Goal: Transaction & Acquisition: Purchase product/service

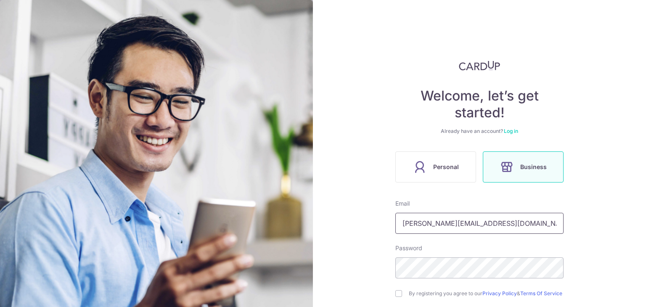
type input "[PERSON_NAME][EMAIL_ADDRESS][DOMAIN_NAME]"
click at [395, 296] on input "checkbox" at bounding box center [398, 293] width 7 height 7
checkbox input "true"
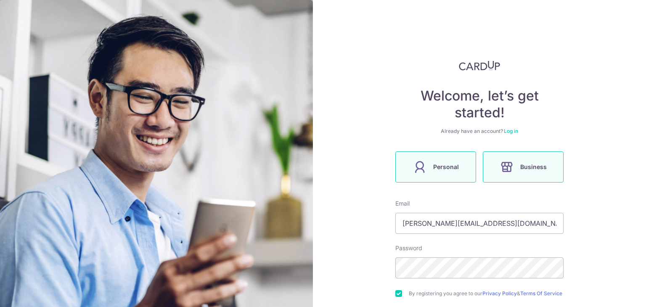
click at [418, 171] on icon at bounding box center [419, 166] width 13 height 13
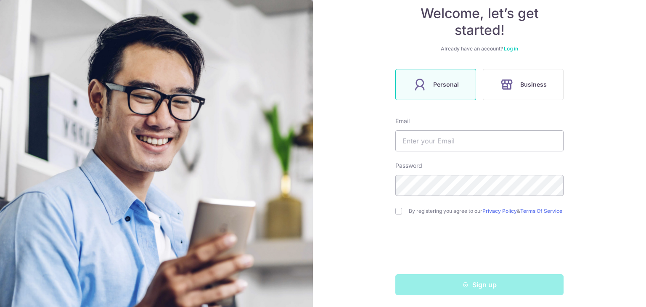
scroll to position [84, 0]
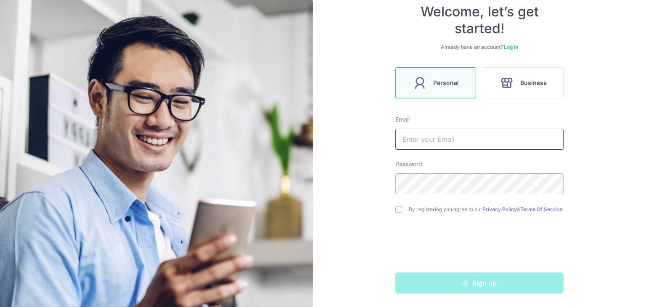
click at [453, 135] on input "text" at bounding box center [479, 139] width 168 height 21
type input "[PERSON_NAME][EMAIL_ADDRESS][DOMAIN_NAME]"
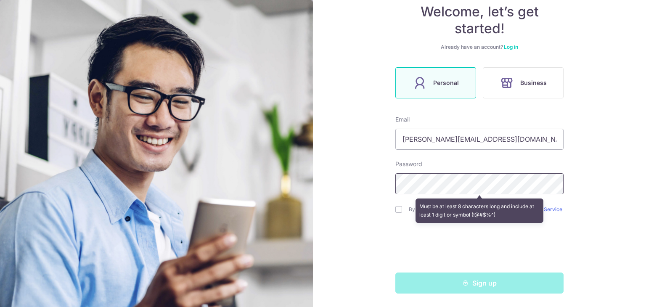
click at [387, 172] on div "Welcome, let’s get started! Already have an account? Log in Personal Business E…" at bounding box center [479, 153] width 333 height 307
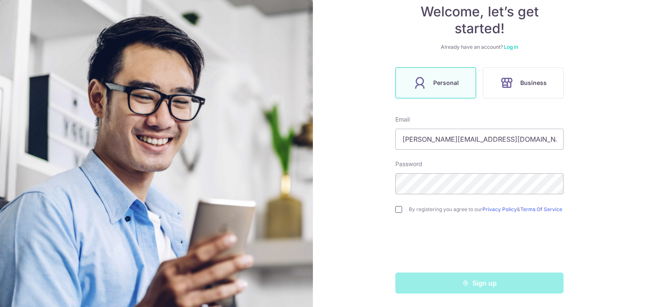
click at [395, 211] on input "checkbox" at bounding box center [398, 209] width 7 height 7
checkbox input "true"
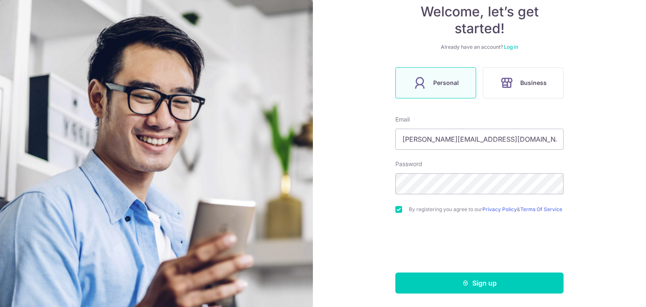
scroll to position [87, 0]
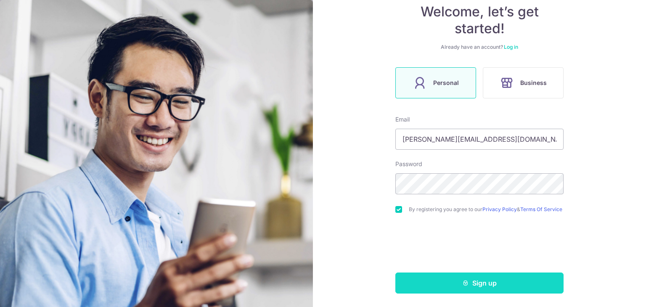
click at [444, 279] on button "Sign up" at bounding box center [479, 283] width 168 height 21
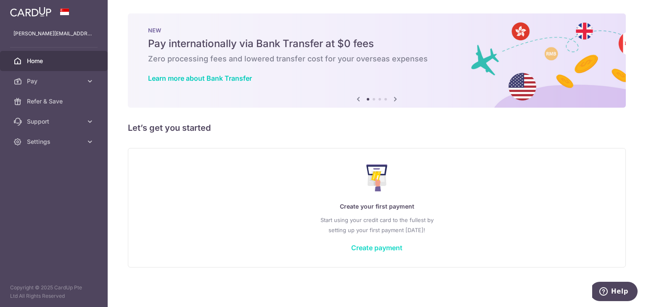
click at [375, 248] on link "Create payment" at bounding box center [376, 248] width 51 height 8
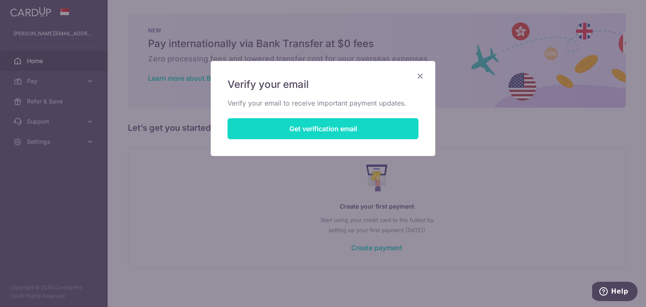
click at [364, 130] on button "Get verification email" at bounding box center [323, 128] width 191 height 21
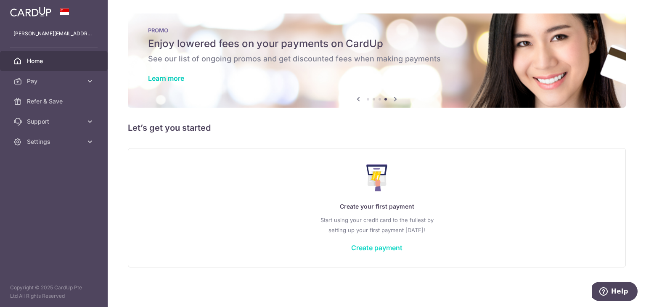
click at [368, 246] on link "Create payment" at bounding box center [376, 248] width 51 height 8
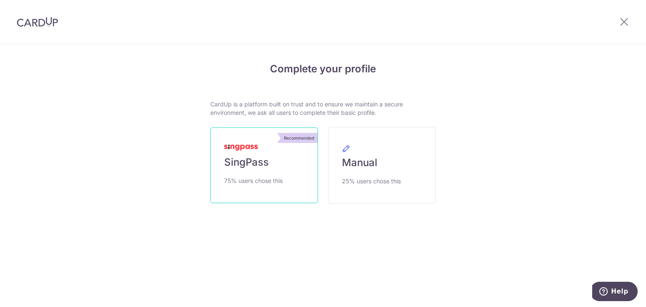
click at [282, 165] on link "Recommended SingPass 75% users chose this" at bounding box center [264, 165] width 108 height 76
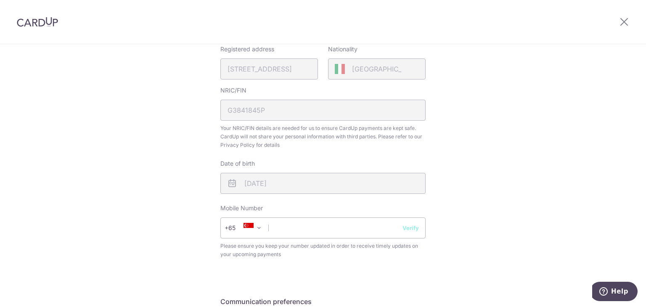
scroll to position [294, 0]
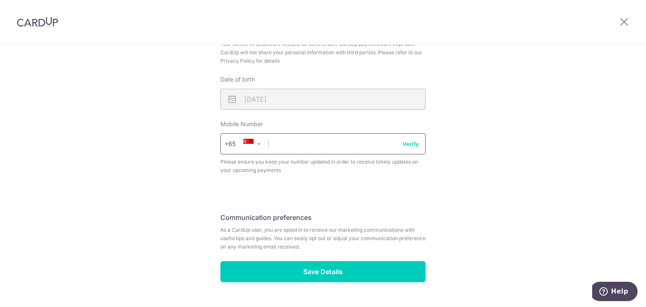
click at [334, 141] on input "text" at bounding box center [322, 143] width 205 height 21
type input "88928796"
click at [408, 143] on button "Verify" at bounding box center [410, 144] width 16 height 8
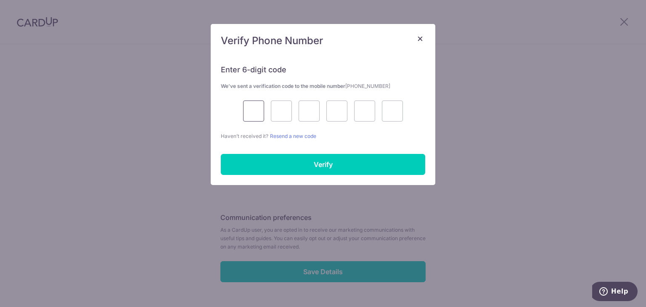
click at [262, 111] on input "text" at bounding box center [253, 111] width 21 height 21
type input "5"
type input "8"
type input "4"
type input "3"
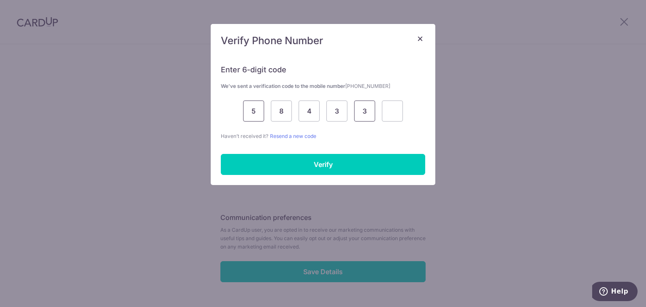
type input "3"
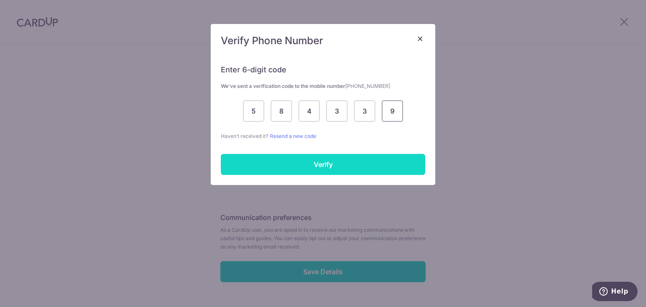
type input "9"
click at [335, 165] on input "Verify" at bounding box center [323, 164] width 204 height 21
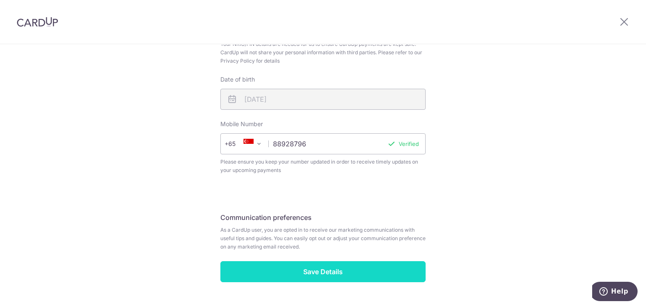
click at [330, 274] on input "Save Details" at bounding box center [322, 271] width 205 height 21
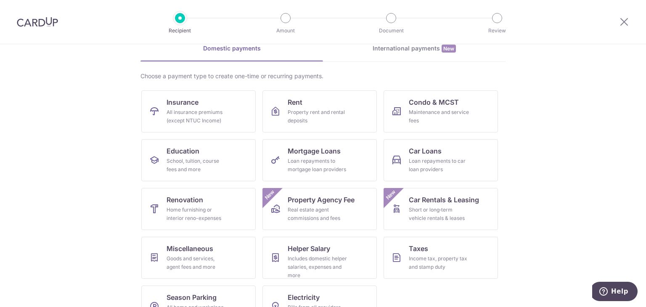
scroll to position [69, 0]
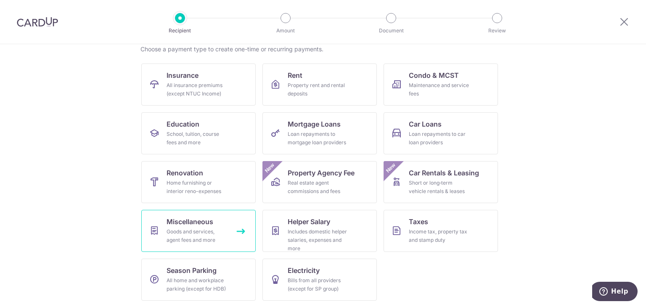
click at [181, 241] on div "Goods and services, agent fees and more" at bounding box center [197, 236] width 61 height 17
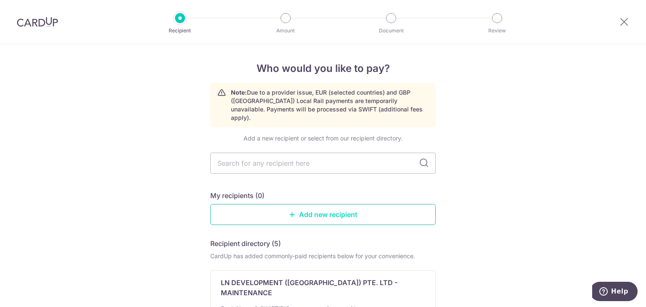
click at [289, 211] on icon at bounding box center [292, 214] width 7 height 7
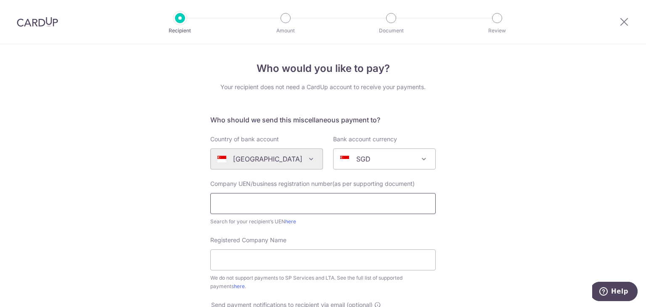
click at [288, 207] on input "text" at bounding box center [322, 203] width 225 height 21
type input "201414750G"
click at [283, 265] on input "Registered Company Name" at bounding box center [322, 259] width 225 height 21
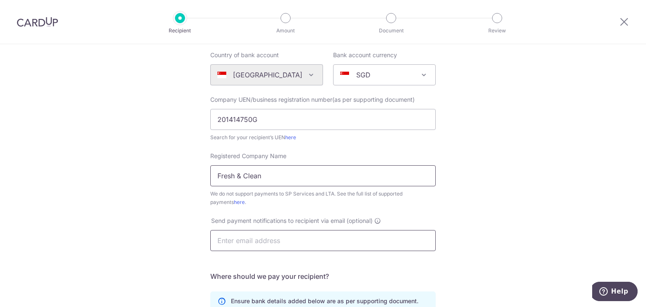
scroll to position [168, 0]
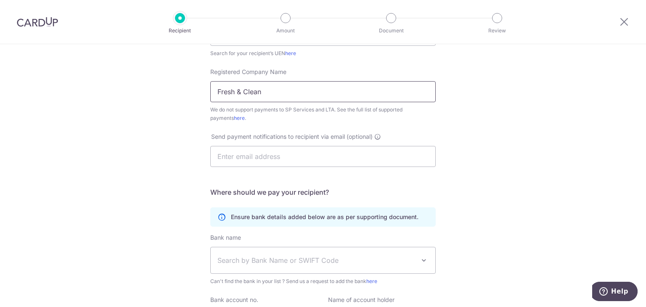
type input "Fresh & Clean"
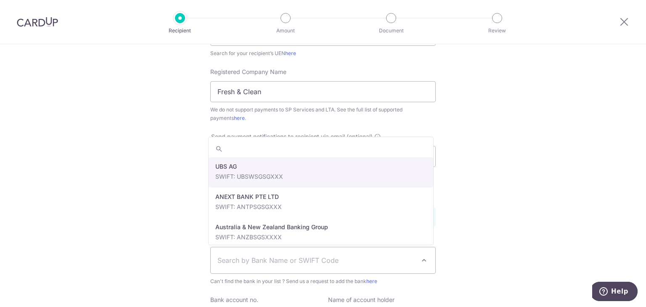
click at [276, 259] on span "Search by Bank Name or SWIFT Code" at bounding box center [316, 260] width 198 height 10
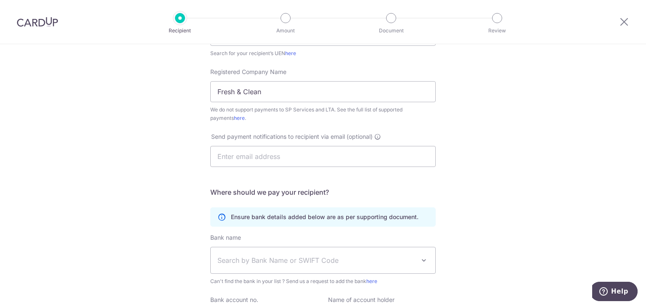
click at [276, 259] on span "Search by Bank Name or SWIFT Code" at bounding box center [316, 260] width 198 height 10
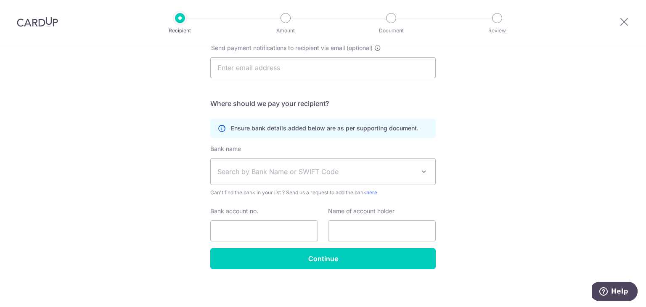
scroll to position [258, 0]
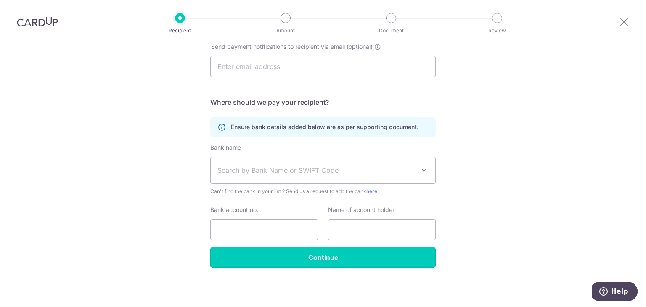
click at [323, 259] on input "Continue" at bounding box center [322, 257] width 225 height 21
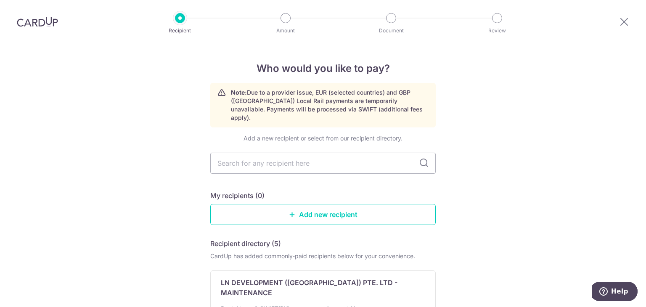
drag, startPoint x: 50, startPoint y: 26, endPoint x: 362, endPoint y: 53, distance: 312.9
click at [50, 26] on img at bounding box center [37, 22] width 41 height 10
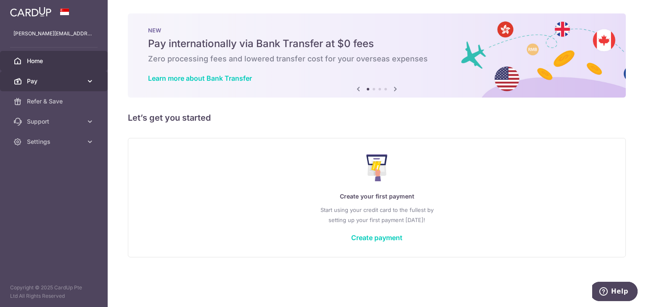
click at [47, 76] on link "Pay" at bounding box center [54, 81] width 108 height 20
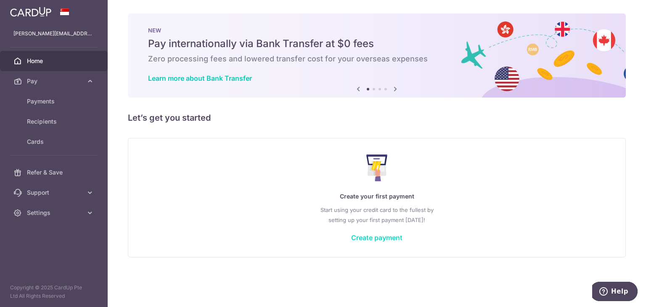
click at [357, 234] on link "Create payment" at bounding box center [376, 237] width 51 height 8
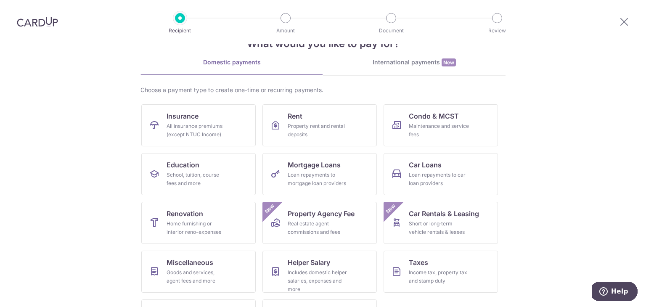
scroll to position [42, 0]
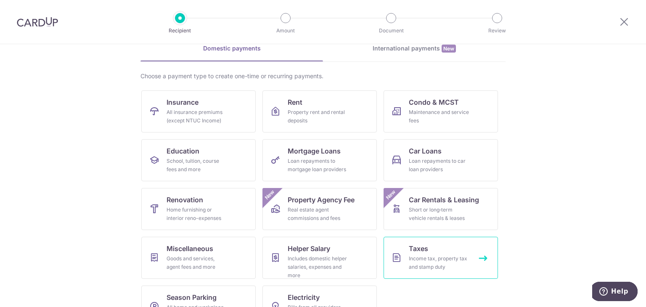
click at [424, 255] on div "Income tax, property tax and stamp duty" at bounding box center [439, 262] width 61 height 17
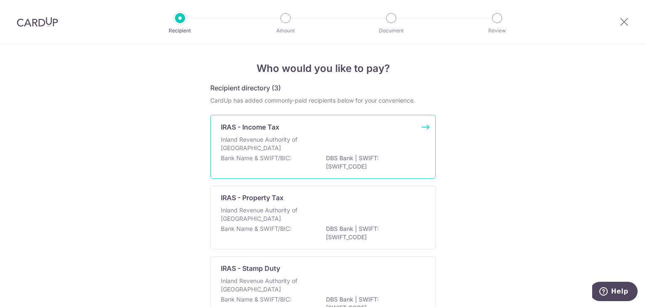
click at [262, 133] on div "IRAS - Income Tax Inland Revenue Authority of [GEOGRAPHIC_DATA] Bank Name & SWI…" at bounding box center [322, 147] width 225 height 64
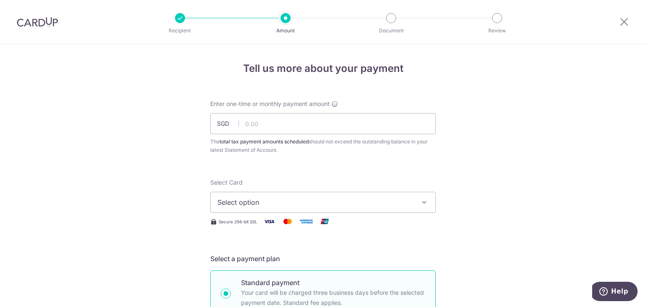
click at [276, 205] on span "Select option" at bounding box center [315, 202] width 196 height 10
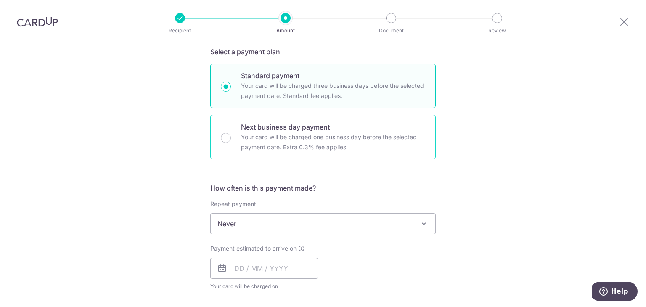
scroll to position [252, 0]
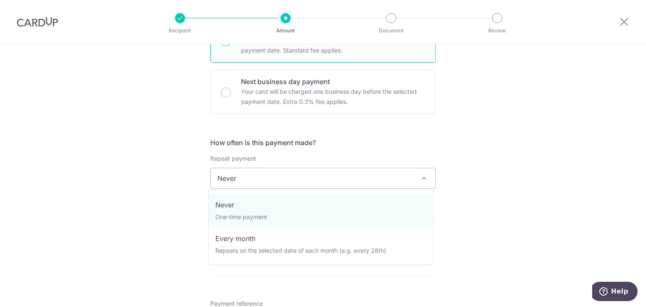
click at [308, 182] on span "Never" at bounding box center [323, 178] width 225 height 20
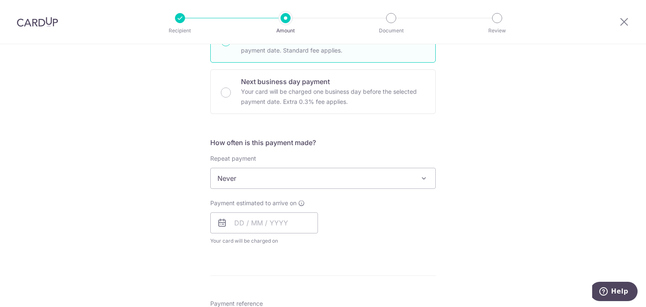
click at [308, 182] on span "Never" at bounding box center [323, 178] width 225 height 20
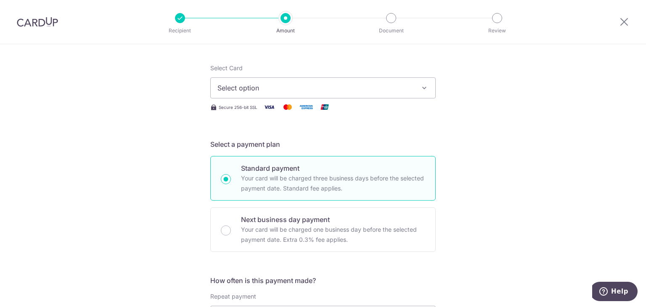
scroll to position [0, 0]
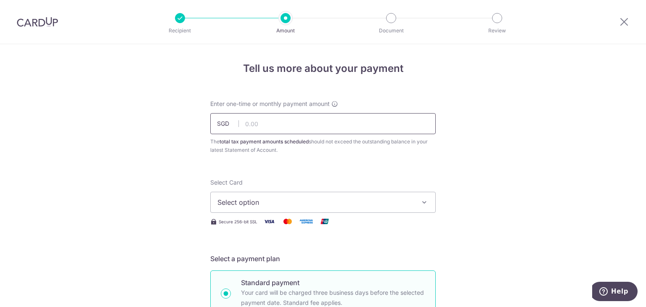
click at [268, 131] on input "text" at bounding box center [322, 123] width 225 height 21
paste input "1,188.13"
type input "1,188.13"
click at [269, 198] on span "Select option" at bounding box center [315, 202] width 196 height 10
click at [262, 225] on span "Add credit card" at bounding box center [331, 226] width 196 height 8
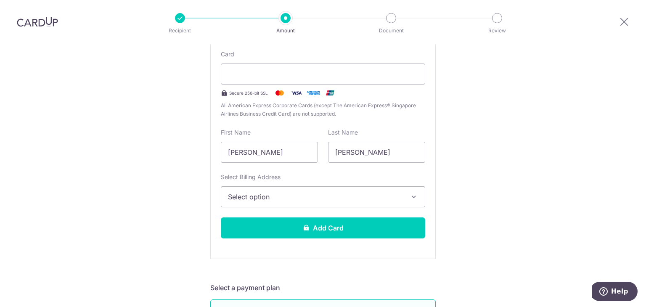
scroll to position [210, 0]
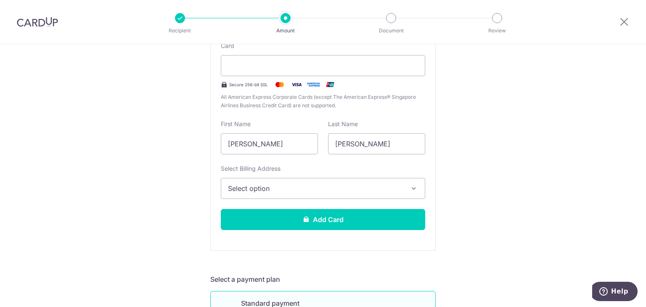
click at [260, 187] on span "Select option" at bounding box center [315, 188] width 175 height 10
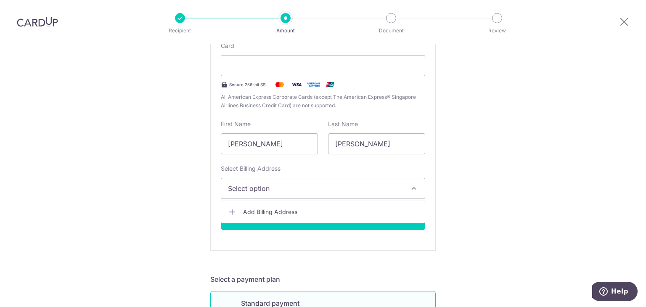
click at [260, 187] on span "Select option" at bounding box center [315, 188] width 175 height 10
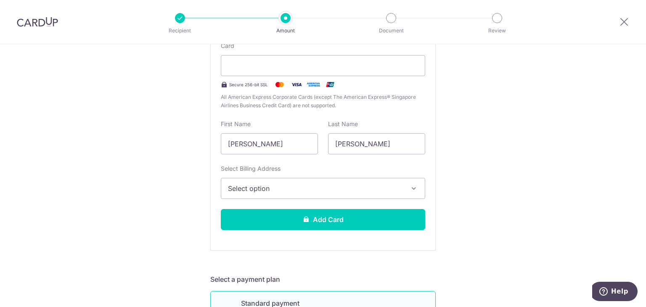
click at [260, 187] on span "Select option" at bounding box center [315, 188] width 175 height 10
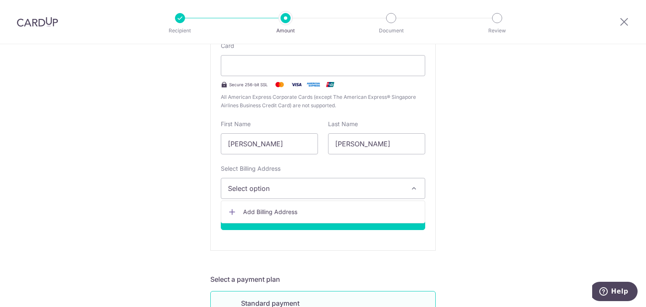
click at [256, 208] on span "Add Billing Address" at bounding box center [330, 212] width 175 height 8
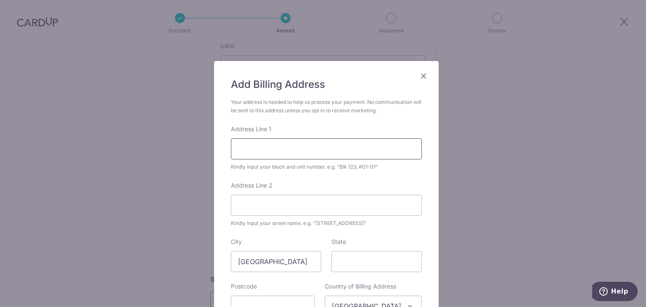
click at [272, 146] on input "Address Line 1" at bounding box center [326, 148] width 191 height 21
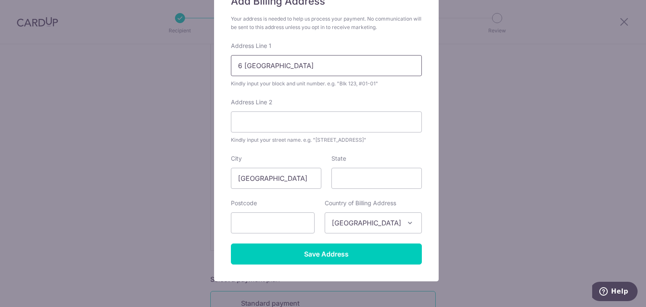
scroll to position [84, 0]
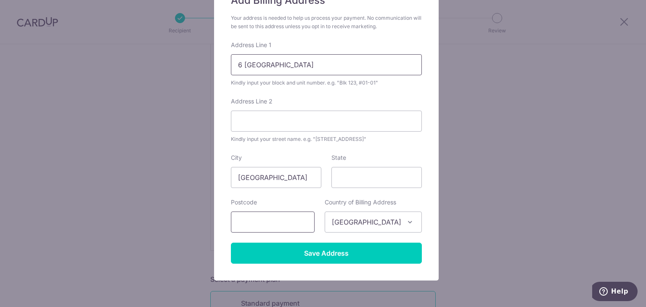
type input "6 river valley grove"
click at [277, 225] on input "text" at bounding box center [273, 222] width 84 height 21
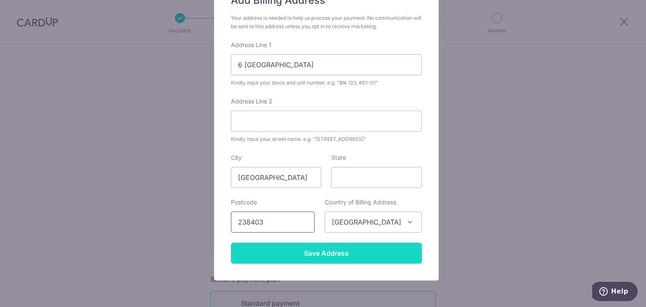
type input "238403"
click at [340, 256] on input "Save Address" at bounding box center [326, 253] width 191 height 21
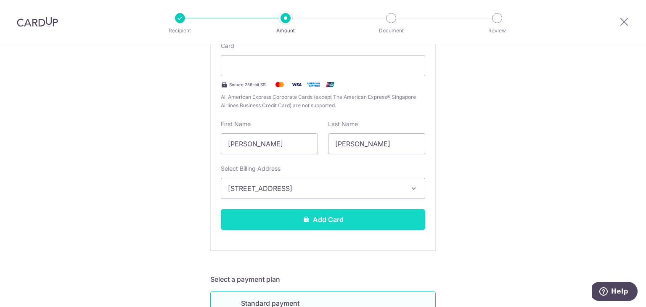
click at [342, 221] on button "Add Card" at bounding box center [323, 219] width 204 height 21
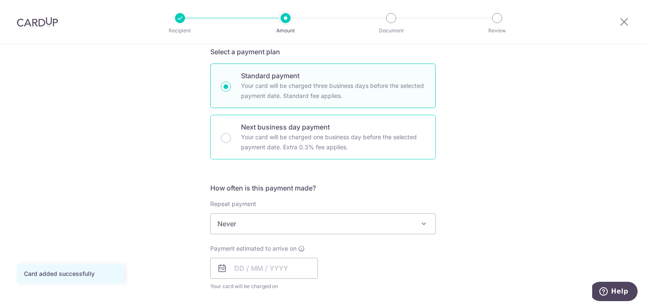
scroll to position [252, 0]
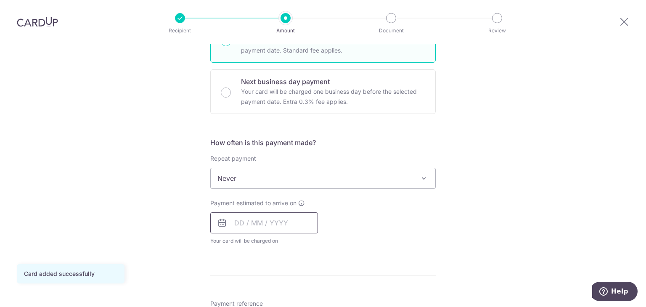
click at [252, 226] on input "text" at bounding box center [264, 222] width 108 height 21
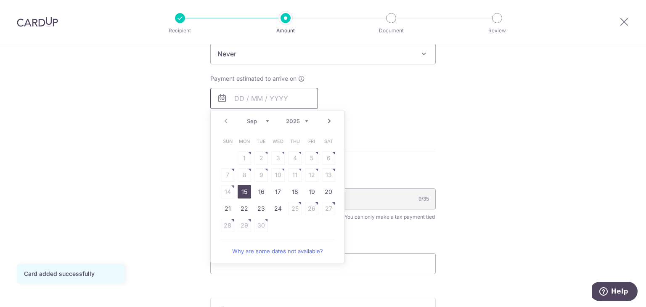
scroll to position [379, 0]
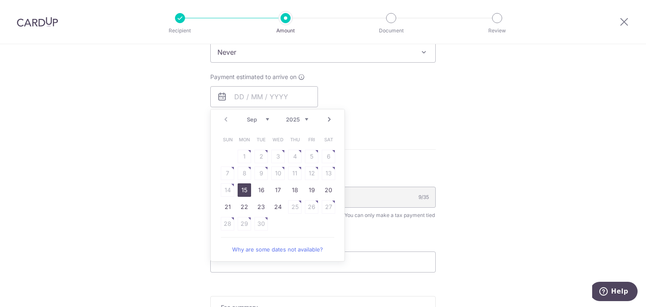
click at [243, 191] on link "15" at bounding box center [244, 189] width 13 height 13
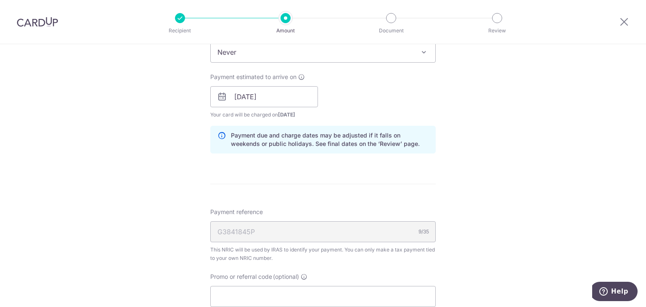
click at [611, 142] on div "Tell us more about your payment Enter one-time or monthly payment amount SGD 1,…" at bounding box center [323, 73] width 646 height 815
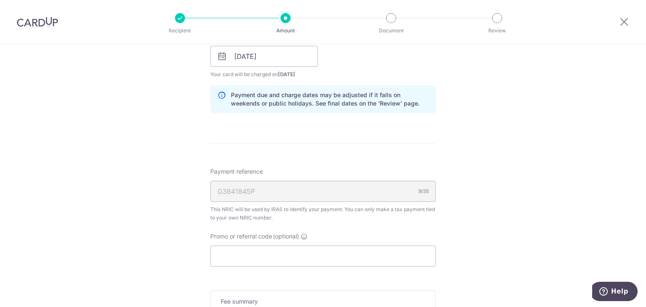
scroll to position [421, 0]
click at [281, 56] on input "15/09/2025" at bounding box center [264, 54] width 108 height 21
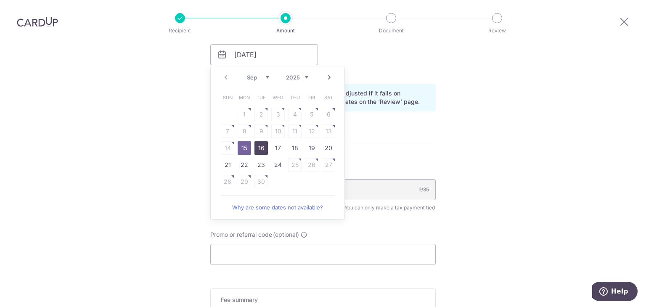
click at [261, 150] on link "16" at bounding box center [260, 147] width 13 height 13
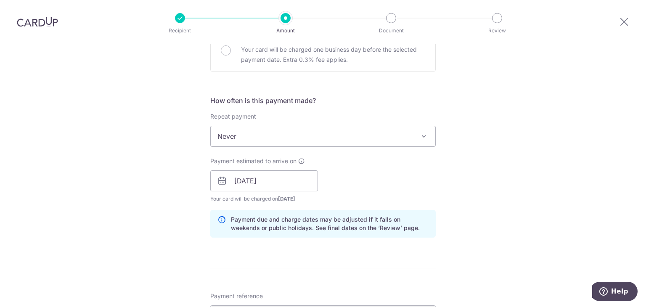
scroll to position [379, 0]
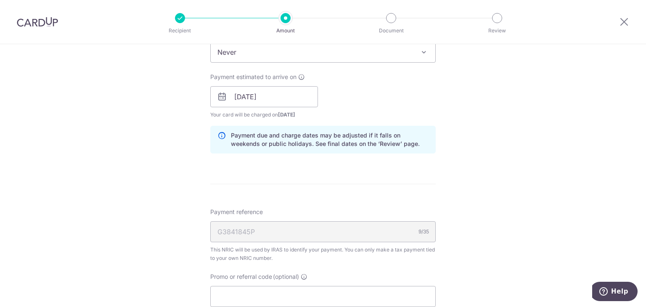
click at [261, 230] on div "G3841845P 9/35" at bounding box center [322, 231] width 225 height 21
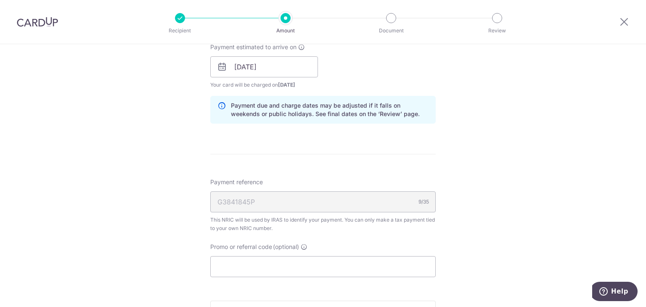
scroll to position [505, 0]
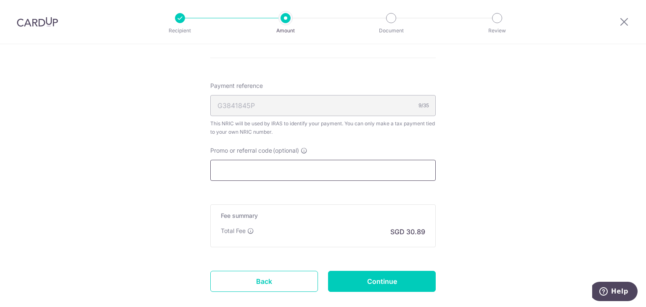
click at [281, 171] on input "Promo or referral code (optional)" at bounding box center [322, 170] width 225 height 21
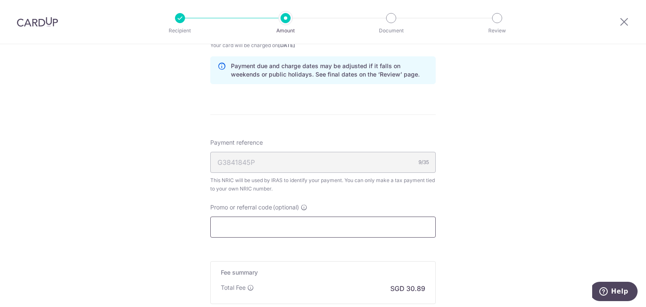
scroll to position [336, 0]
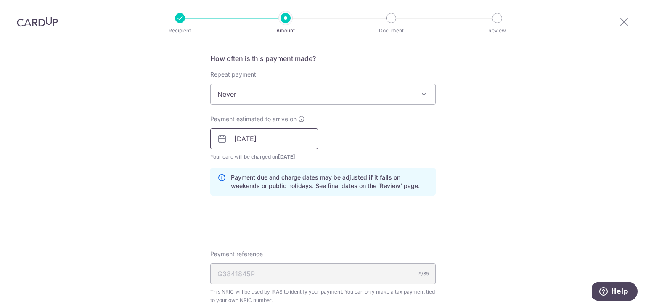
click at [253, 138] on input "16/09/2025" at bounding box center [264, 138] width 108 height 21
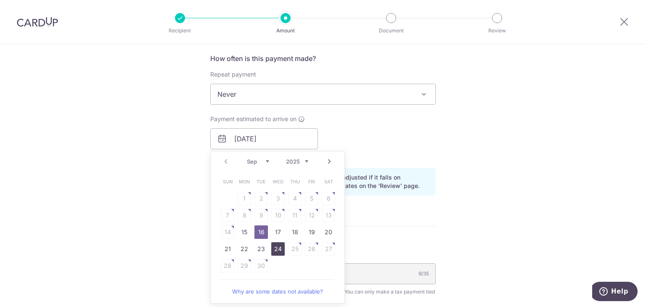
click at [271, 250] on link "24" at bounding box center [277, 248] width 13 height 13
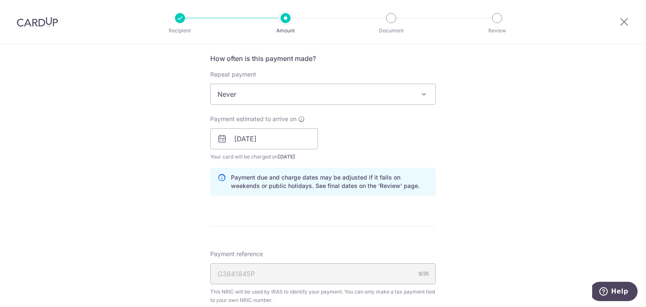
click at [510, 161] on div "Tell us more about your payment Enter one-time or monthly payment amount SGD 1,…" at bounding box center [323, 115] width 646 height 815
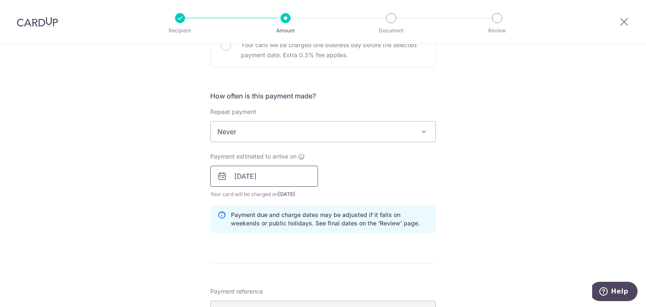
scroll to position [294, 0]
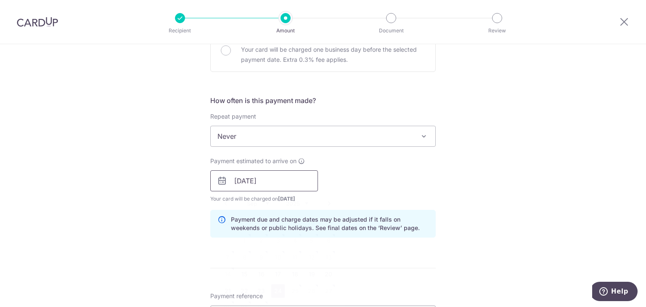
click at [264, 184] on input "24/09/2025" at bounding box center [264, 180] width 108 height 21
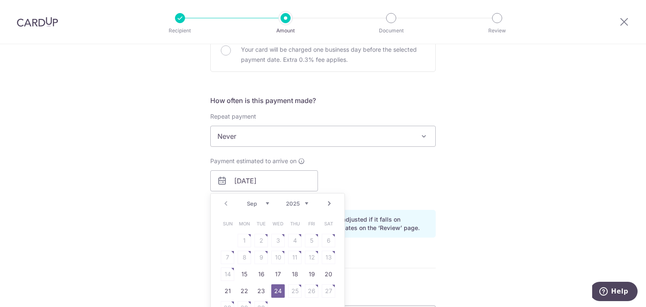
click at [275, 256] on table "Sun Mon Tue Wed Thu Fri Sat 1 2 3 4 5 6 7 8 9 10 11 12 13 14 15 16 17 18 19 20 …" at bounding box center [278, 265] width 118 height 101
click at [239, 274] on link "15" at bounding box center [244, 273] width 13 height 13
type input "15/09/2025"
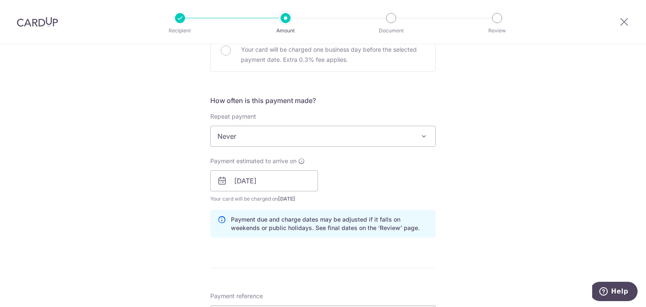
click at [491, 152] on div "Tell us more about your payment Enter one-time or monthly payment amount SGD 1,…" at bounding box center [323, 157] width 646 height 815
click at [522, 131] on div "Tell us more about your payment Enter one-time or monthly payment amount SGD 1,…" at bounding box center [323, 157] width 646 height 815
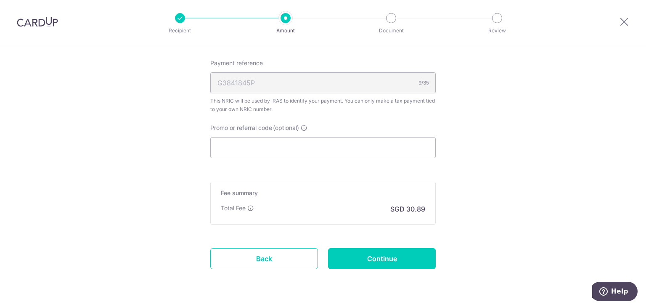
scroll to position [547, 0]
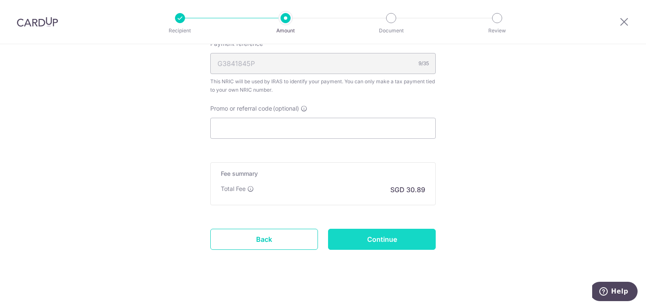
click at [369, 239] on input "Continue" at bounding box center [382, 239] width 108 height 21
type input "Create Schedule"
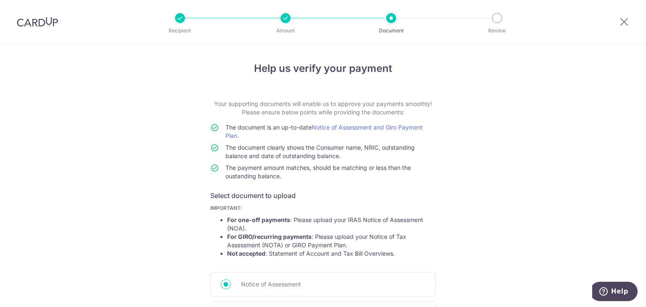
click at [45, 32] on div at bounding box center [37, 22] width 75 height 44
click at [51, 20] on img at bounding box center [37, 22] width 41 height 10
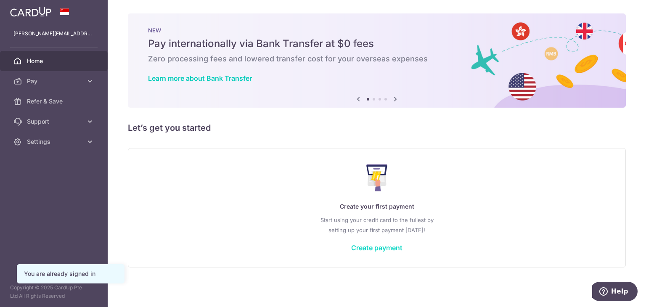
click at [375, 248] on link "Create payment" at bounding box center [376, 248] width 51 height 8
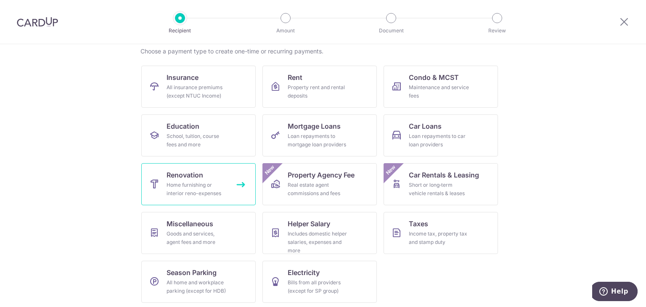
scroll to position [69, 0]
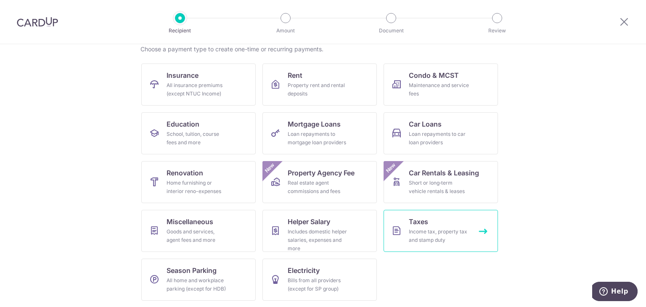
click at [427, 226] on link "Taxes Income tax, property tax and stamp duty" at bounding box center [441, 231] width 114 height 42
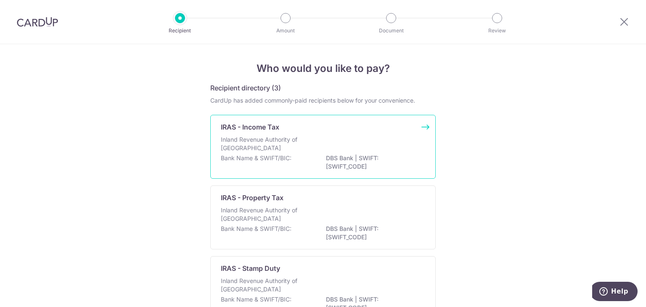
click at [345, 138] on div "Inland Revenue Authority of [GEOGRAPHIC_DATA]" at bounding box center [323, 144] width 204 height 19
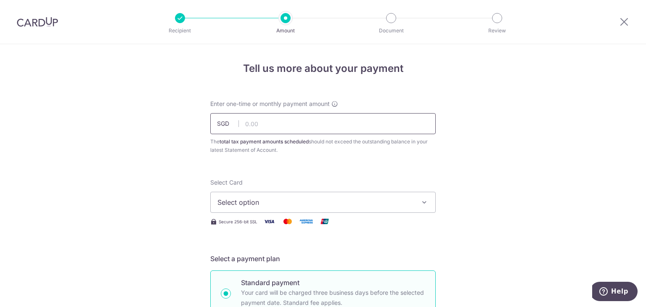
click at [303, 130] on input "text" at bounding box center [322, 123] width 225 height 21
type input "1,188.13"
click at [269, 201] on span "Select option" at bounding box center [315, 202] width 196 height 10
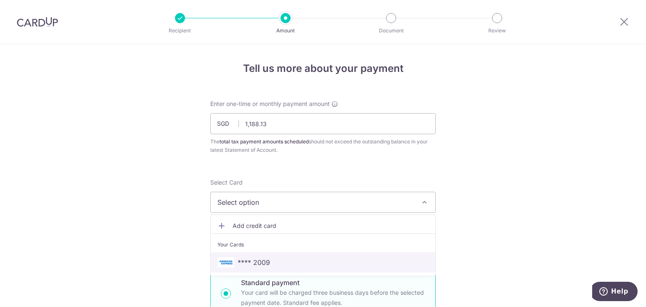
click at [262, 258] on span "**** 2009" at bounding box center [254, 262] width 32 height 10
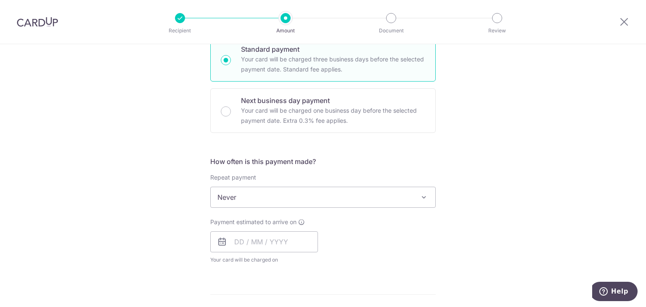
scroll to position [252, 0]
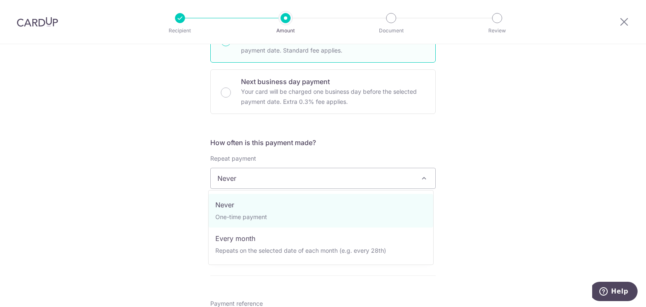
click at [271, 183] on span "Never" at bounding box center [323, 178] width 225 height 20
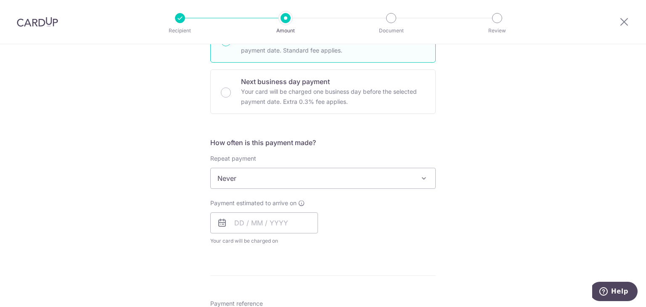
scroll to position [294, 0]
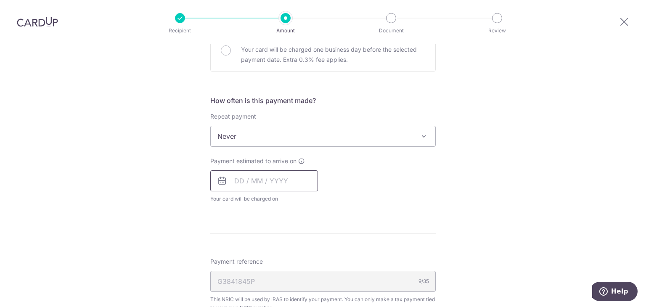
click at [285, 185] on input "text" at bounding box center [264, 180] width 108 height 21
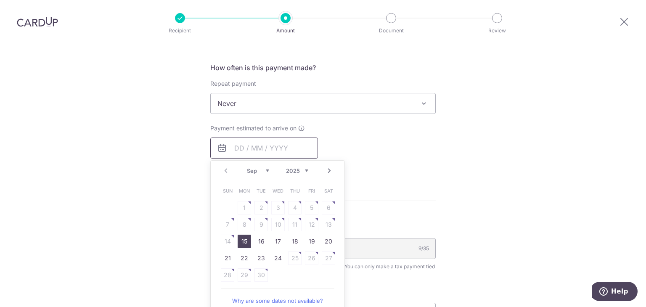
scroll to position [336, 0]
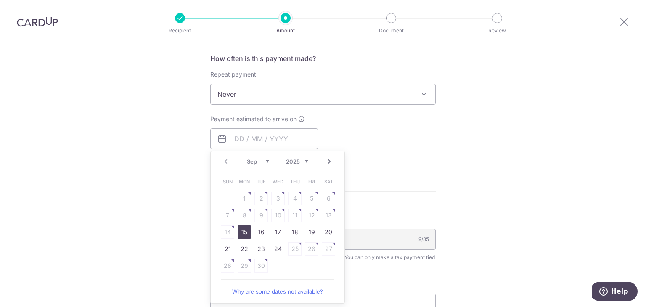
click at [239, 228] on link "15" at bounding box center [244, 231] width 13 height 13
type input "[DATE]"
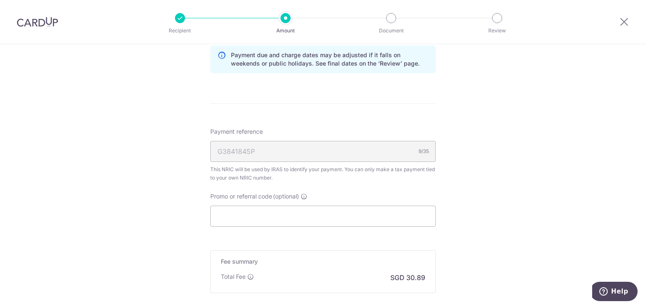
scroll to position [505, 0]
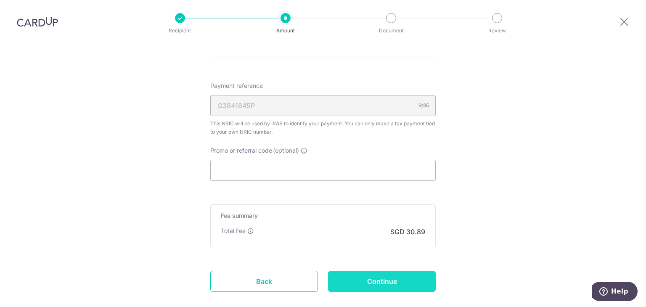
click at [376, 282] on input "Continue" at bounding box center [382, 281] width 108 height 21
type input "Create Schedule"
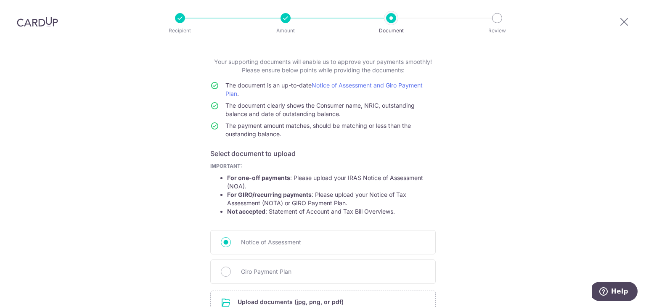
scroll to position [84, 0]
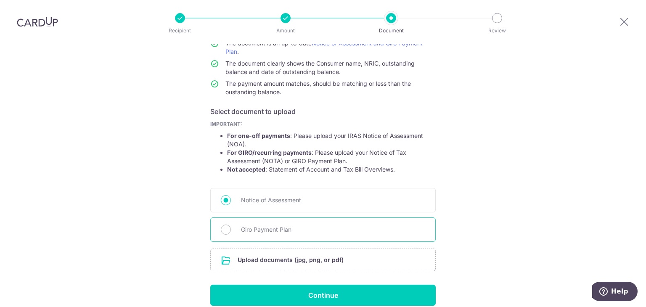
click at [264, 232] on span "Giro Payment Plan" at bounding box center [333, 230] width 184 height 10
click at [231, 232] on input "Giro Payment Plan" at bounding box center [226, 230] width 10 height 10
radio input "true"
click at [267, 201] on span "Notice of Assessment" at bounding box center [333, 200] width 184 height 10
click at [231, 201] on input "Notice of Assessment" at bounding box center [226, 200] width 10 height 10
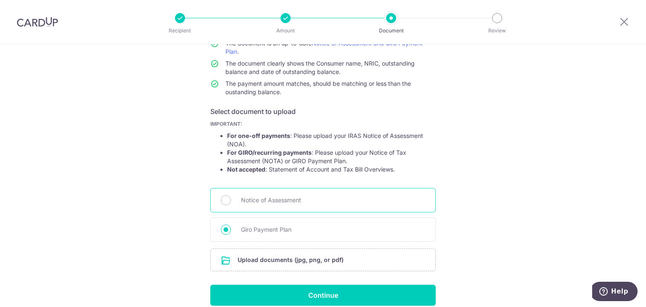
radio input "true"
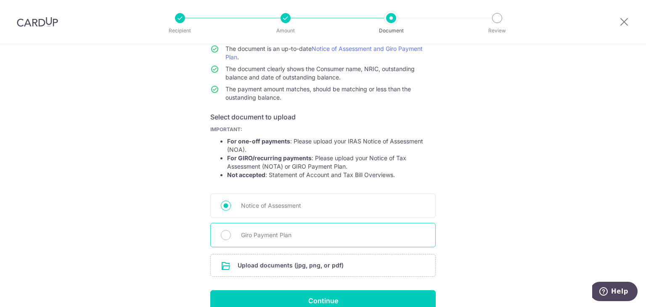
scroll to position [122, 0]
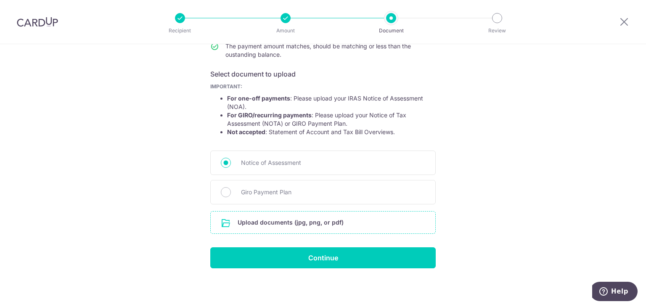
click at [286, 226] on input "file" at bounding box center [323, 223] width 225 height 22
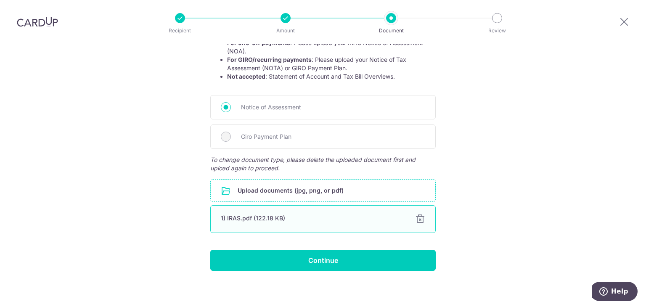
scroll to position [180, 0]
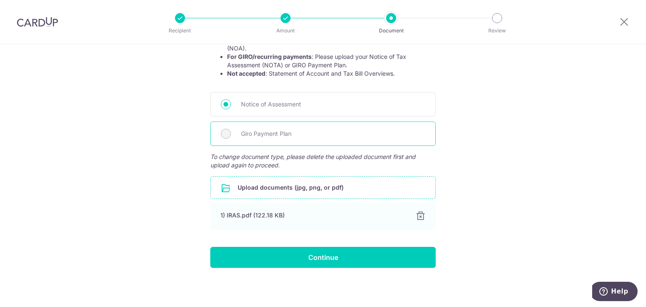
click at [261, 130] on span "Giro Payment Plan" at bounding box center [333, 134] width 184 height 10
click at [245, 135] on span "Giro Payment Plan" at bounding box center [333, 134] width 184 height 10
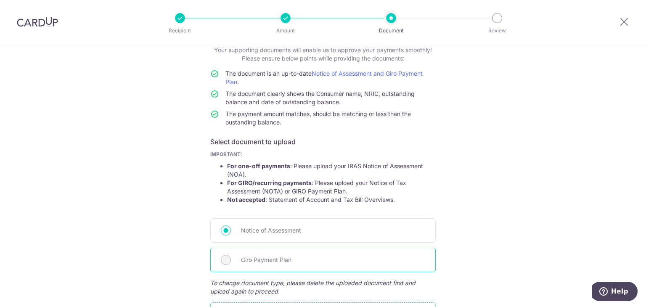
scroll to position [126, 0]
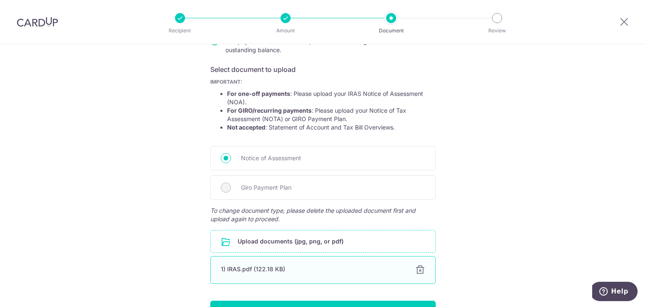
click at [418, 272] on div at bounding box center [420, 270] width 10 height 10
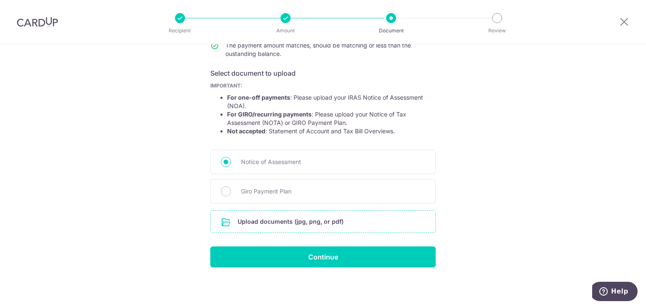
scroll to position [122, 0]
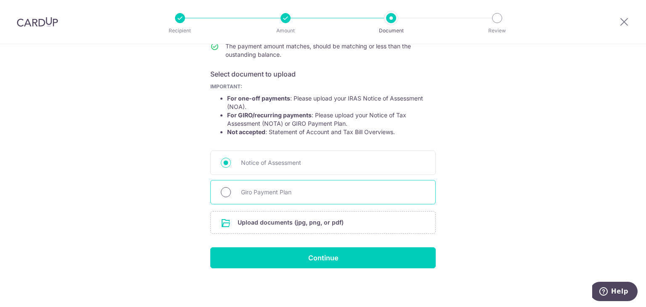
click at [225, 191] on input "Giro Payment Plan" at bounding box center [226, 192] width 10 height 10
radio input "true"
click at [253, 220] on input "file" at bounding box center [323, 223] width 225 height 22
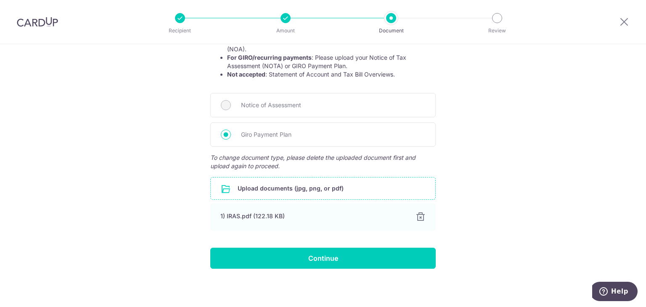
scroll to position [180, 0]
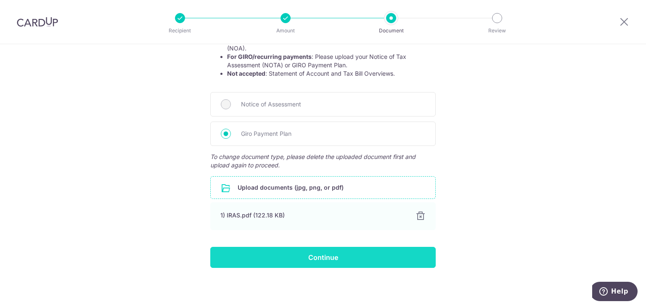
click at [338, 257] on input "Continue" at bounding box center [322, 257] width 225 height 21
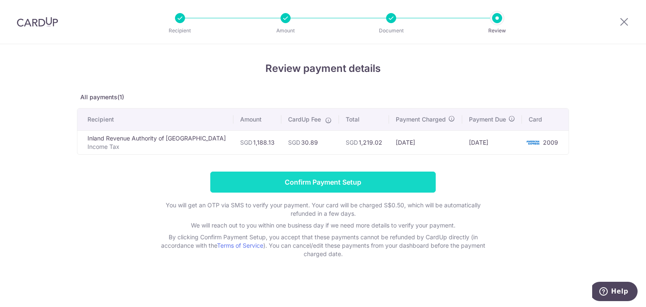
click at [354, 182] on input "Confirm Payment Setup" at bounding box center [322, 182] width 225 height 21
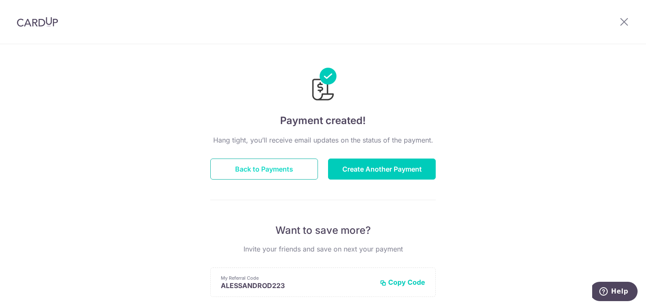
click at [291, 174] on button "Back to Payments" at bounding box center [264, 169] width 108 height 21
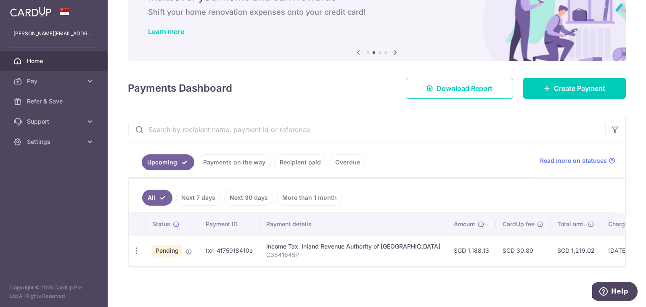
click at [244, 162] on link "Payments on the way" at bounding box center [234, 162] width 73 height 16
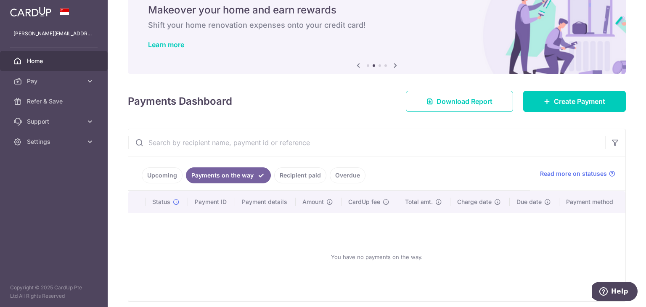
click at [307, 172] on link "Recipient paid" at bounding box center [300, 175] width 52 height 16
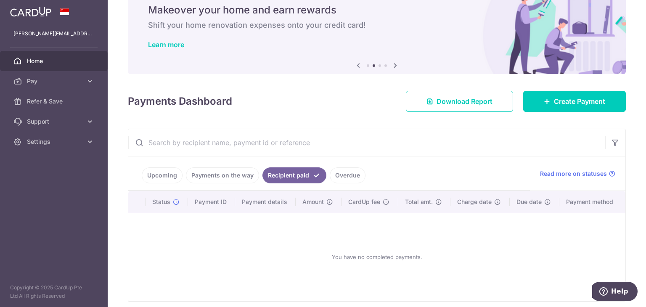
click at [346, 173] on link "Overdue" at bounding box center [348, 175] width 36 height 16
click at [163, 179] on link "Upcoming" at bounding box center [162, 175] width 41 height 16
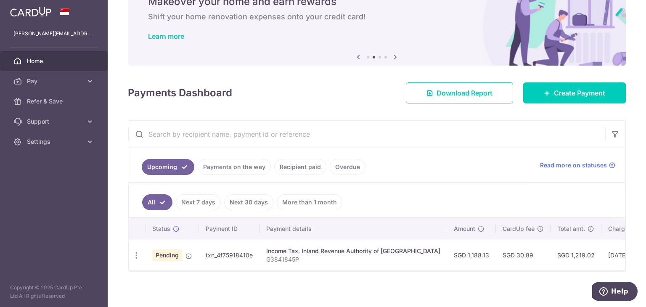
scroll to position [50, 0]
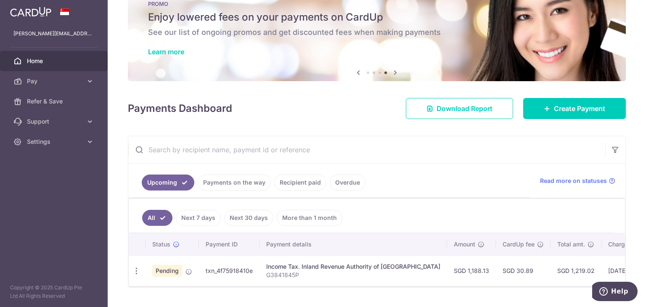
scroll to position [50, 0]
